Goal: Find specific page/section: Find specific page/section

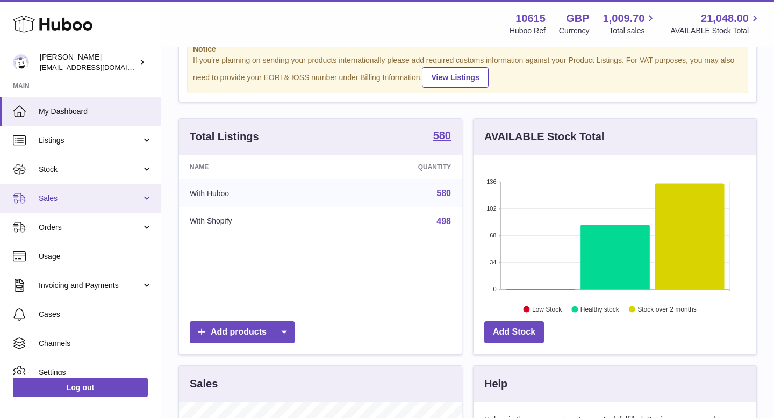
scroll to position [41, 0]
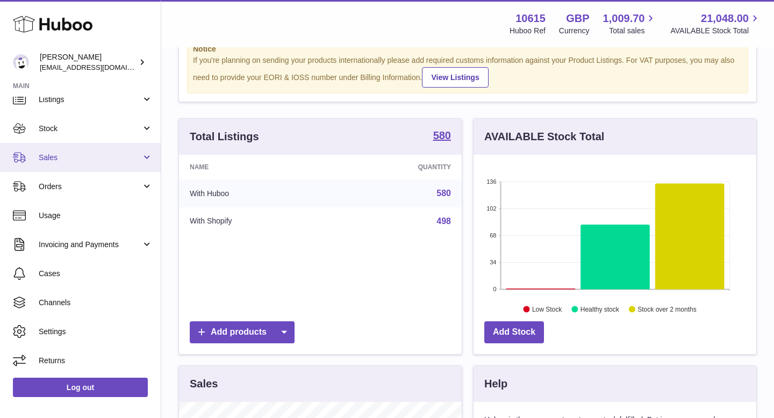
click at [112, 162] on span "Sales" at bounding box center [90, 158] width 103 height 10
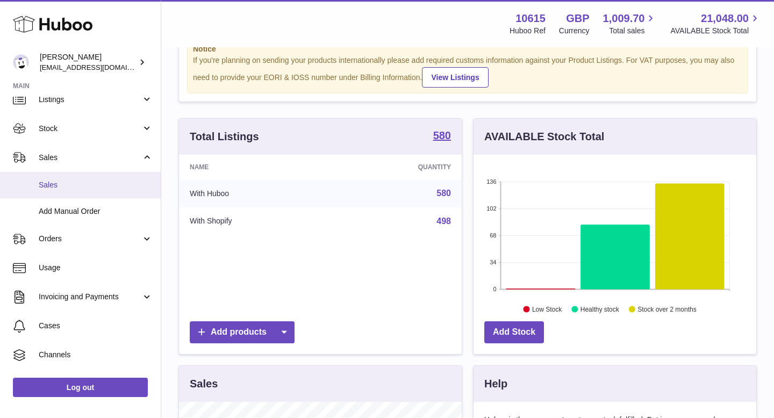
click at [88, 183] on span "Sales" at bounding box center [96, 185] width 114 height 10
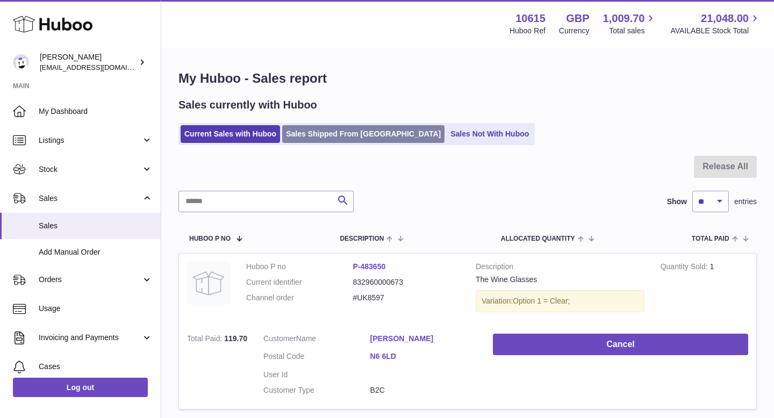
click at [327, 137] on link "Sales Shipped From Huboo" at bounding box center [363, 134] width 162 height 18
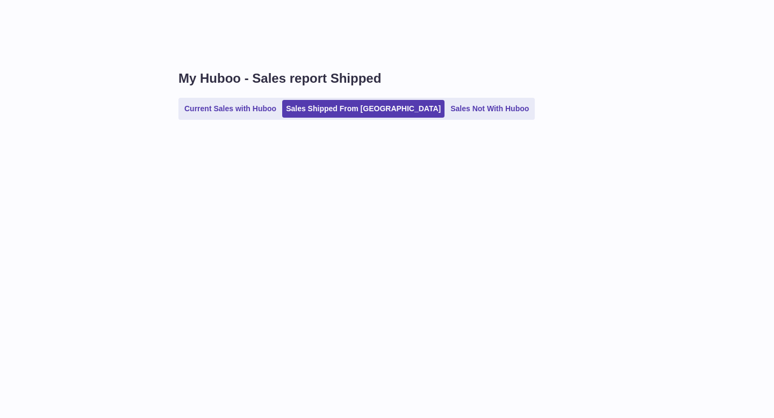
click at [254, 204] on div "My Huboo - Sales report Shipped Current Sales with Huboo Sales Shipped From Hub…" at bounding box center [467, 209] width 613 height 418
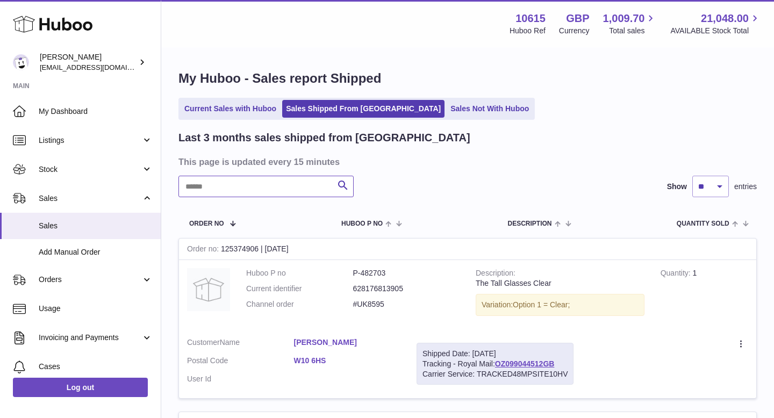
click at [243, 191] on input "text" at bounding box center [266, 187] width 175 height 22
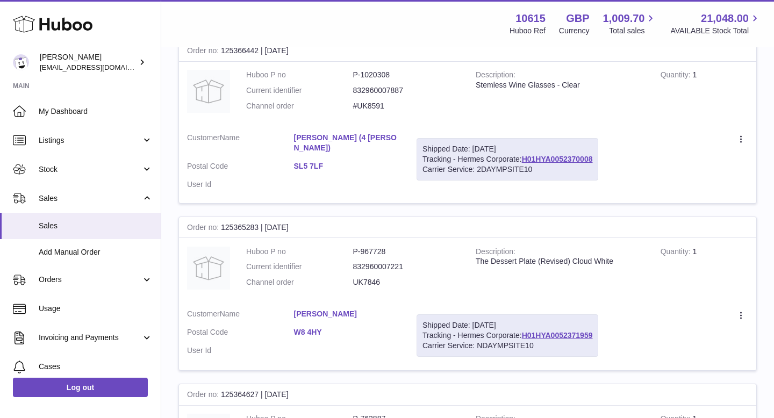
scroll to position [1475, 0]
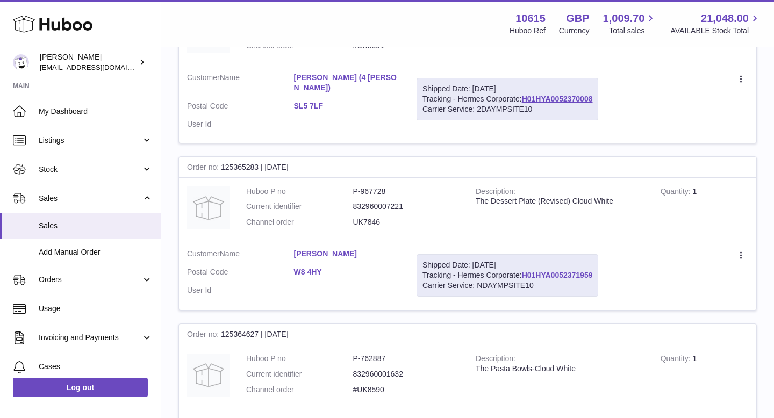
copy link "H01HYA0052371959"
